Goal: Task Accomplishment & Management: Manage account settings

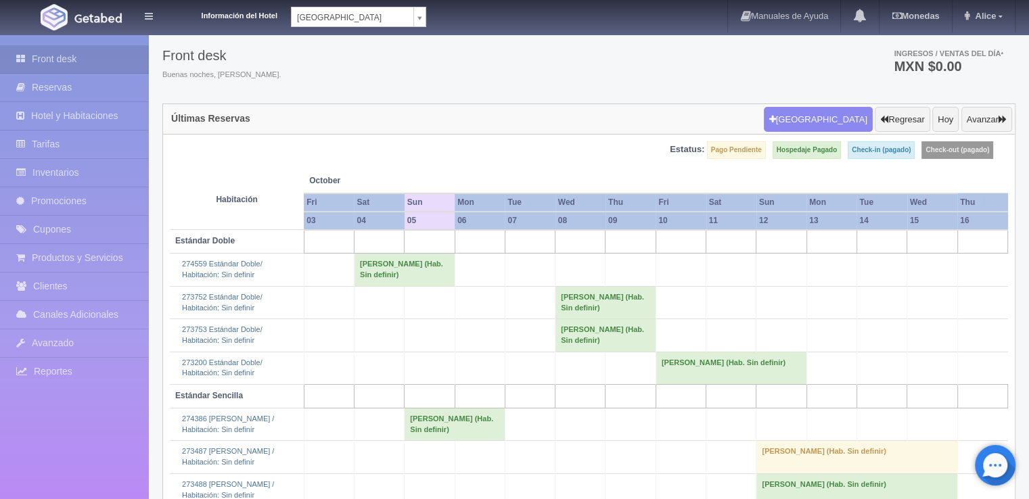
scroll to position [43, 0]
click at [382, 27] on div "Información del Hotel Hotel Plaza Campeche Hotel Plaza Campeche Hotel Plaza Col…" at bounding box center [514, 17] width 1029 height 34
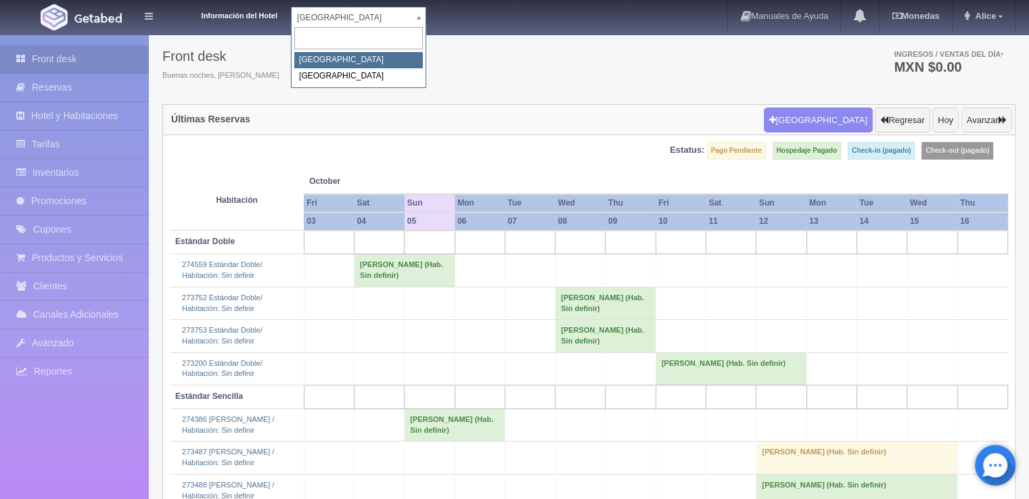
click at [382, 24] on body "Información del Hotel Hotel Plaza Campeche Hotel Plaza Campeche Hotel Plaza Col…" at bounding box center [514, 346] width 1029 height 710
select select "375"
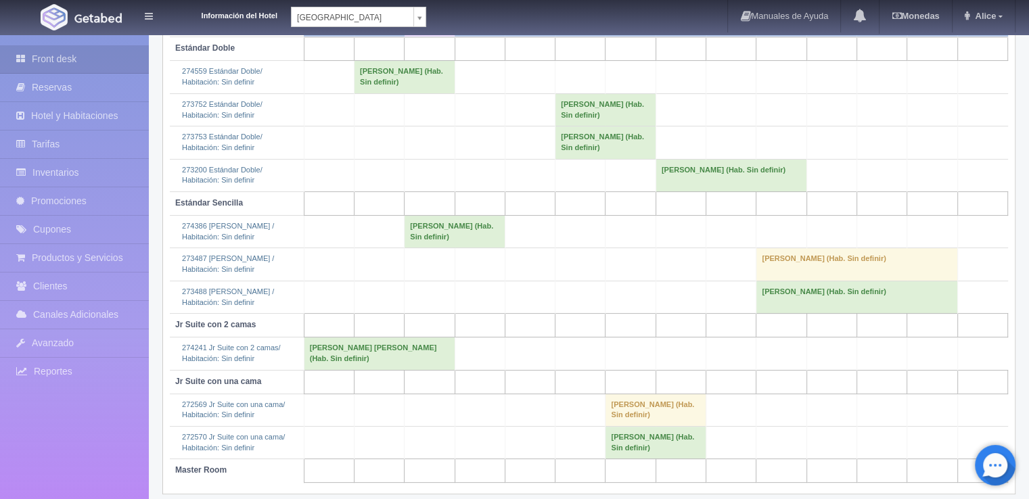
scroll to position [246, 0]
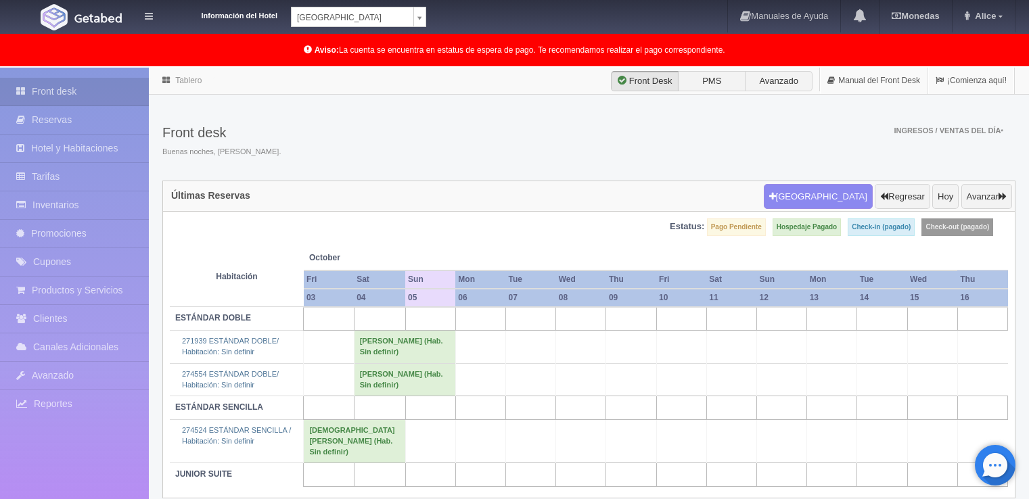
scroll to position [68, 0]
